Goal: Information Seeking & Learning: Learn about a topic

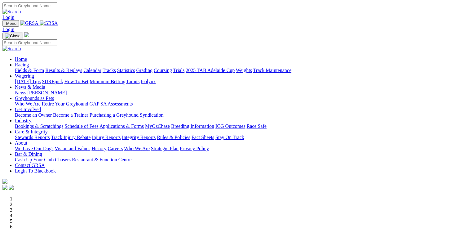
scroll to position [217, 0]
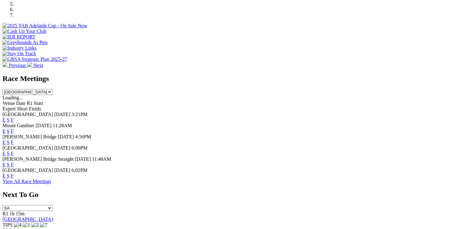
click at [14, 176] on link "F" at bounding box center [12, 175] width 3 height 5
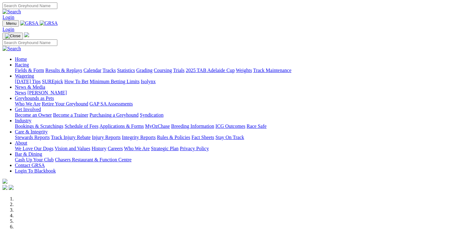
scroll to position [217, 0]
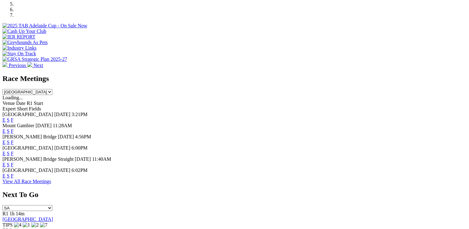
click at [14, 117] on link "F" at bounding box center [12, 119] width 3 height 5
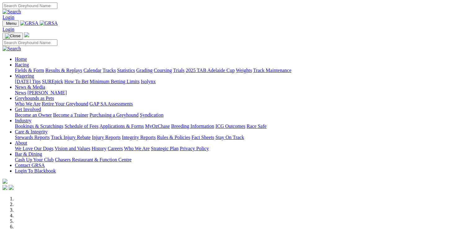
scroll to position [217, 0]
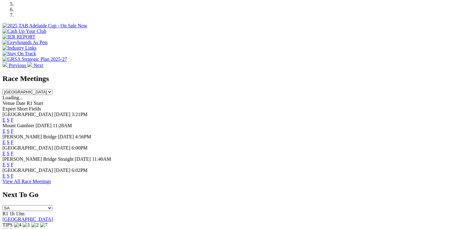
click at [14, 150] on link "F" at bounding box center [12, 152] width 3 height 5
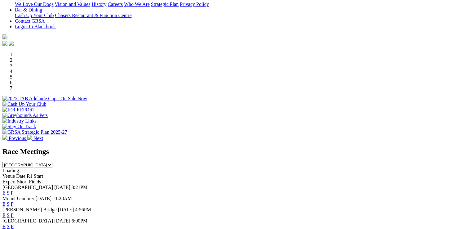
scroll to position [155, 0]
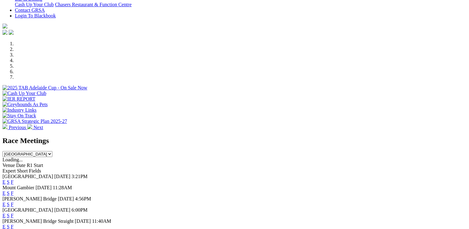
click at [14, 179] on link "F" at bounding box center [12, 181] width 3 height 5
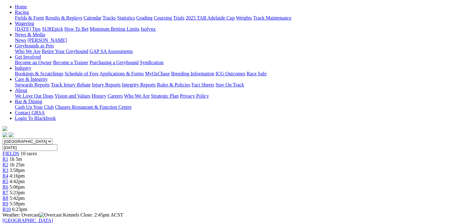
scroll to position [93, 0]
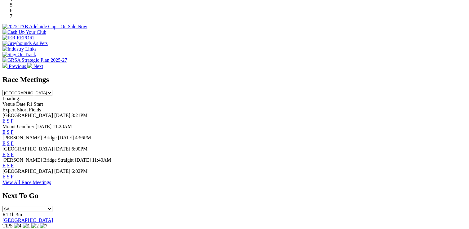
scroll to position [217, 0]
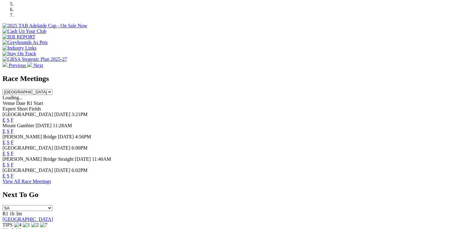
click at [14, 150] on link "F" at bounding box center [12, 152] width 3 height 5
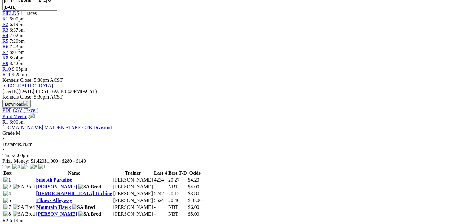
scroll to position [248, 0]
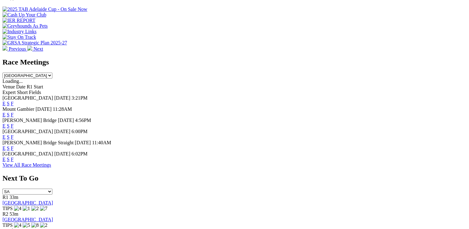
scroll to position [279, 0]
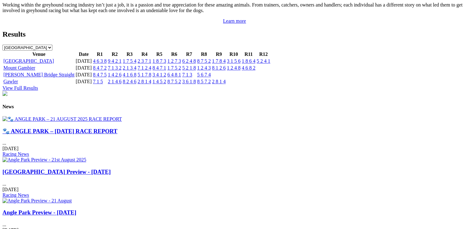
scroll to position [712, 0]
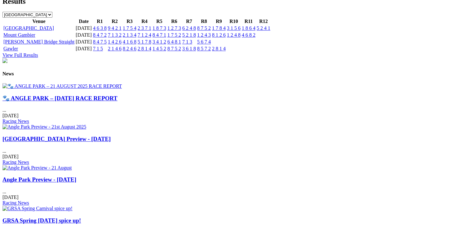
click at [71, 101] on link "🐾 ANGLE PARK – 21 AUGUST 2025 RACE REPORT" at bounding box center [59, 98] width 115 height 7
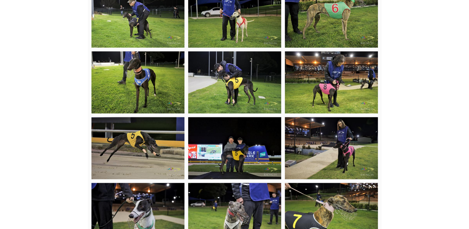
scroll to position [1299, 0]
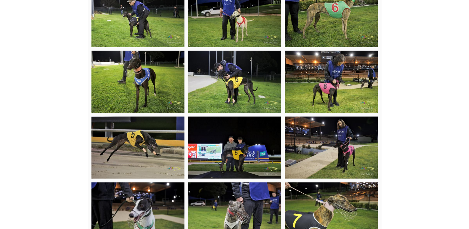
click at [241, 156] on img at bounding box center [234, 147] width 93 height 62
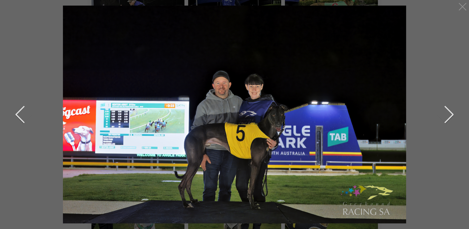
click at [259, 165] on img at bounding box center [234, 113] width 343 height 229
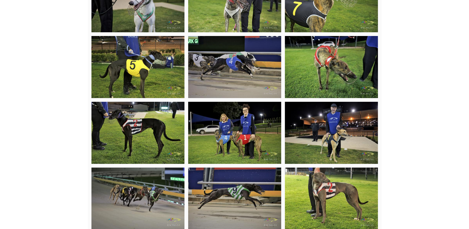
scroll to position [1515, 0]
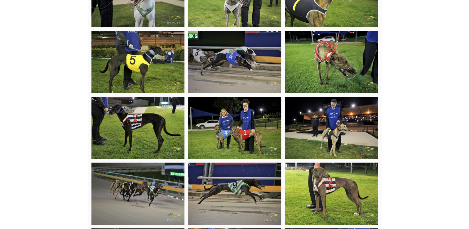
click at [249, 120] on img at bounding box center [234, 128] width 93 height 62
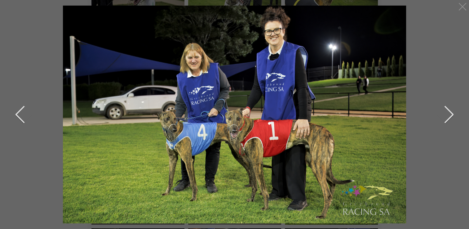
click at [452, 114] on button "next" at bounding box center [443, 114] width 19 height 31
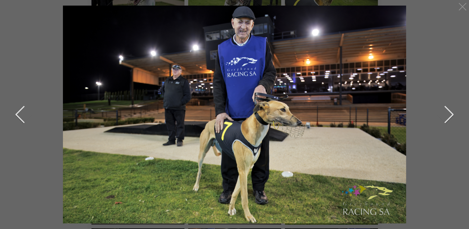
click at [248, 42] on img at bounding box center [234, 113] width 343 height 229
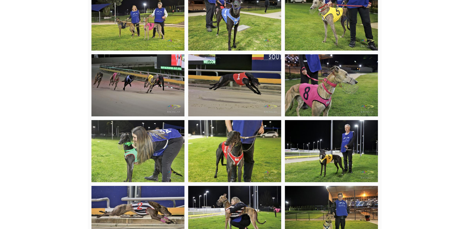
scroll to position [1763, 0]
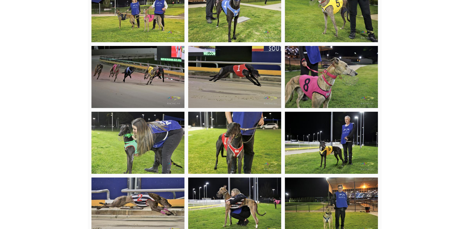
click at [341, 190] on img at bounding box center [331, 208] width 93 height 62
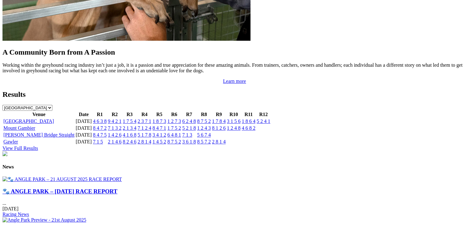
scroll to position [681, 0]
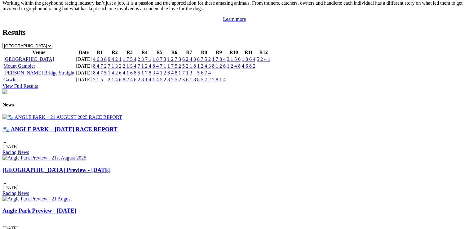
click at [72, 132] on link "🐾 ANGLE PARK – [DATE] RACE REPORT" at bounding box center [59, 129] width 115 height 7
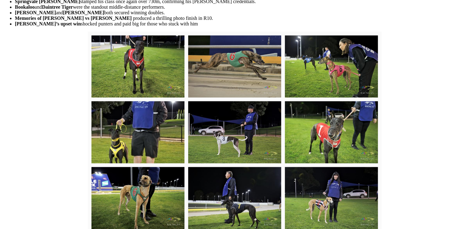
scroll to position [588, 0]
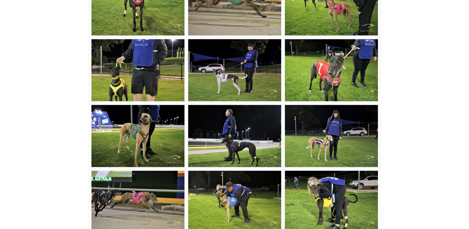
click at [330, 129] on img at bounding box center [331, 136] width 93 height 62
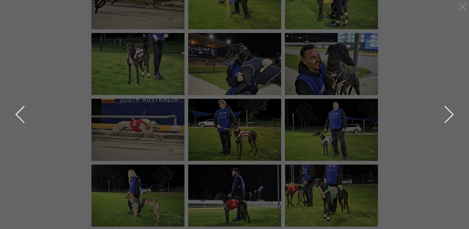
scroll to position [836, 0]
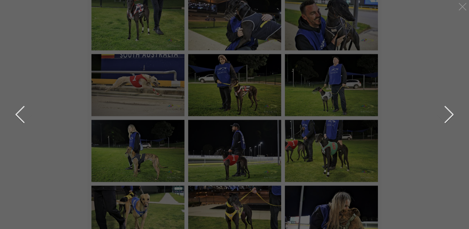
click at [451, 113] on button "next" at bounding box center [443, 114] width 19 height 31
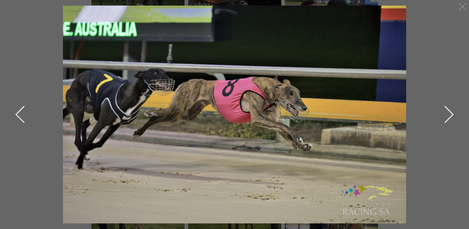
click at [451, 114] on button "next" at bounding box center [443, 114] width 19 height 31
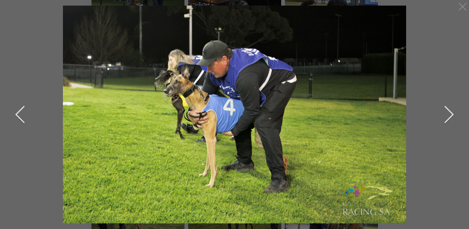
click at [451, 114] on button "next" at bounding box center [443, 114] width 19 height 31
click at [17, 113] on button "previous" at bounding box center [24, 114] width 19 height 31
click at [17, 112] on button "previous" at bounding box center [24, 114] width 19 height 31
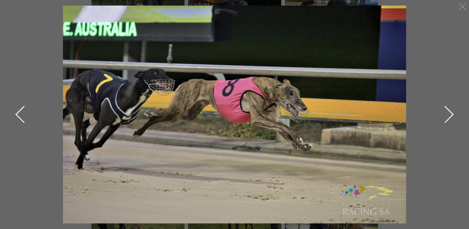
click at [17, 112] on button "previous" at bounding box center [24, 114] width 19 height 31
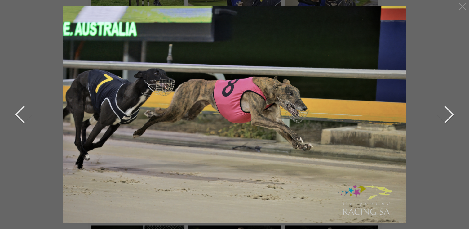
scroll to position [960, 0]
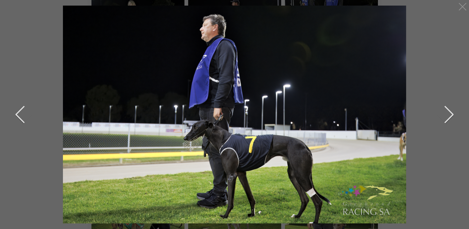
click at [452, 114] on button "next" at bounding box center [443, 114] width 19 height 31
click at [453, 114] on button "next" at bounding box center [443, 114] width 19 height 31
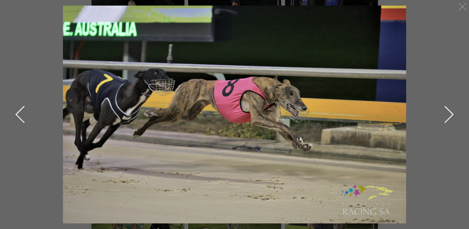
click at [453, 114] on button "next" at bounding box center [443, 114] width 19 height 31
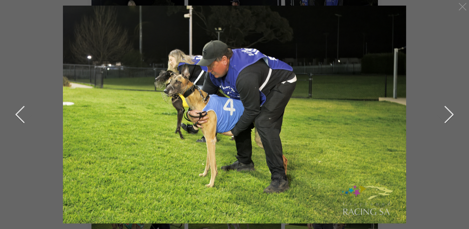
click at [453, 114] on button "next" at bounding box center [443, 114] width 19 height 31
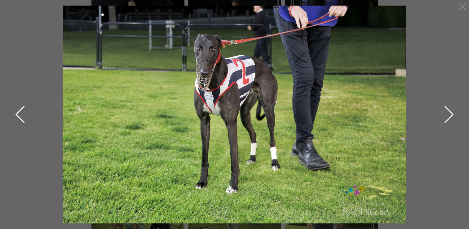
click at [453, 114] on div at bounding box center [234, 114] width 445 height 217
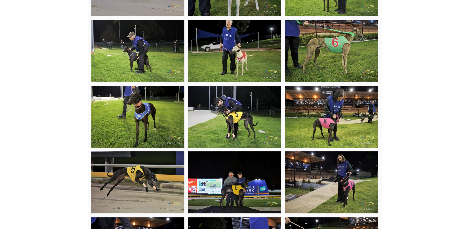
scroll to position [1301, 0]
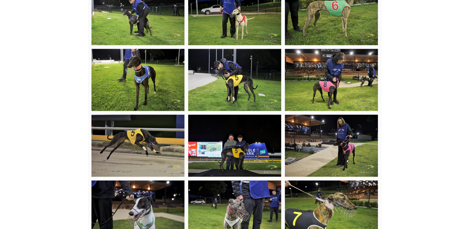
click at [238, 153] on img at bounding box center [234, 146] width 93 height 62
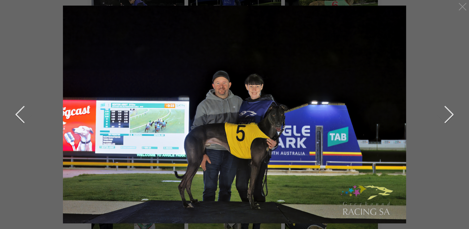
click at [451, 113] on button "next" at bounding box center [443, 114] width 19 height 31
click at [452, 113] on button "next" at bounding box center [443, 114] width 19 height 31
click at [450, 114] on button "next" at bounding box center [443, 114] width 19 height 31
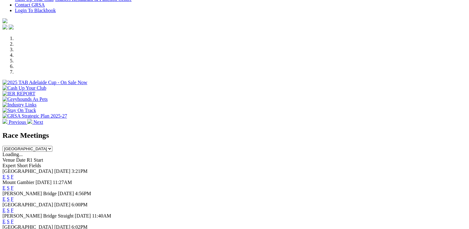
scroll to position [217, 0]
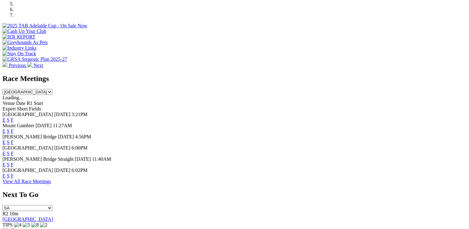
click at [14, 117] on link "F" at bounding box center [12, 119] width 3 height 5
